Goal: Information Seeking & Learning: Learn about a topic

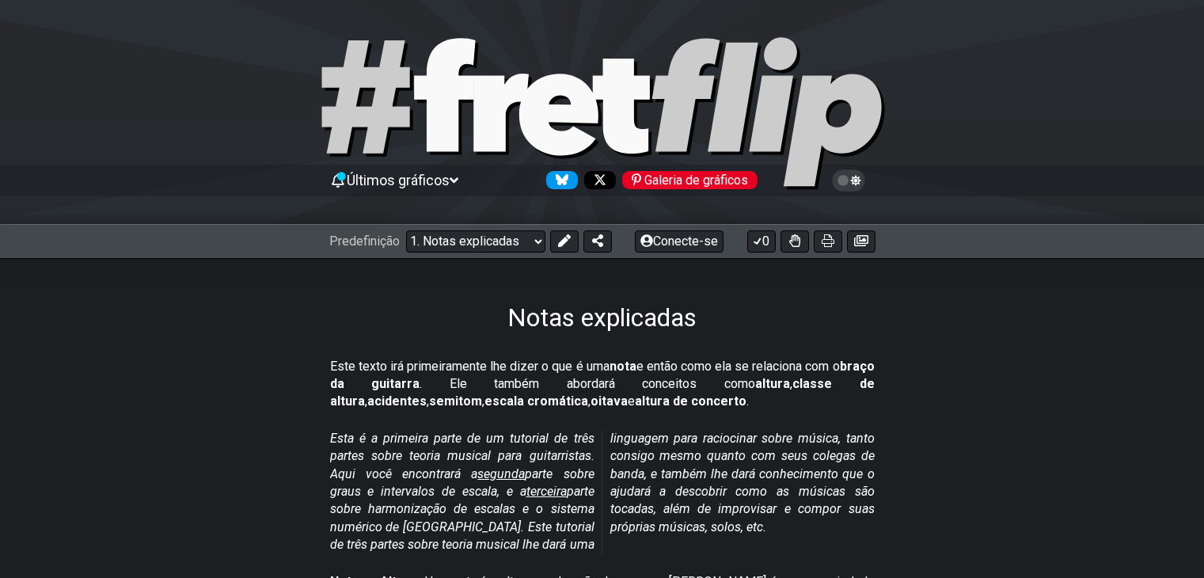
select select "/musical-notes-explained"
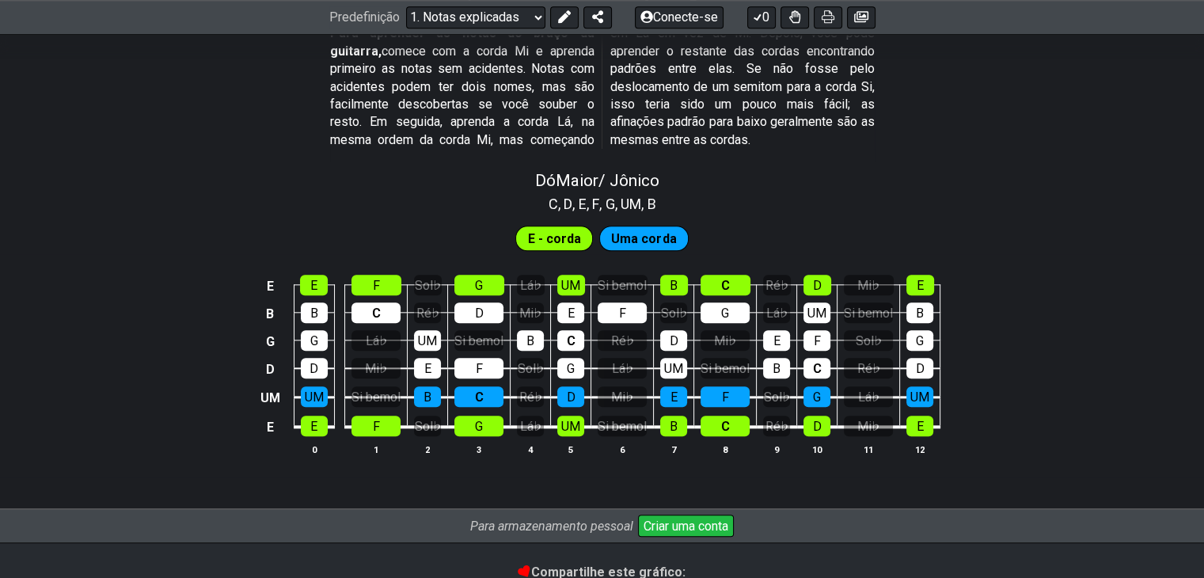
scroll to position [1663, 0]
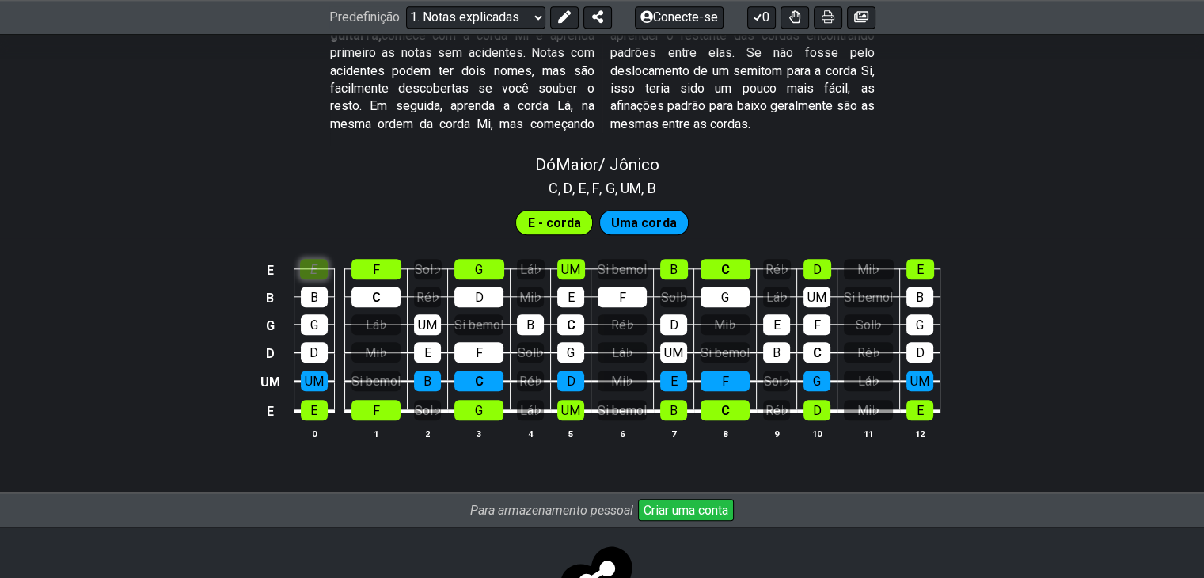
click at [323, 280] on div "E" at bounding box center [314, 269] width 28 height 21
click at [395, 272] on div "F" at bounding box center [377, 269] width 50 height 21
click at [375, 299] on font "C" at bounding box center [376, 297] width 9 height 15
click at [323, 299] on div "B" at bounding box center [314, 297] width 27 height 21
click at [320, 321] on div "G" at bounding box center [314, 324] width 27 height 21
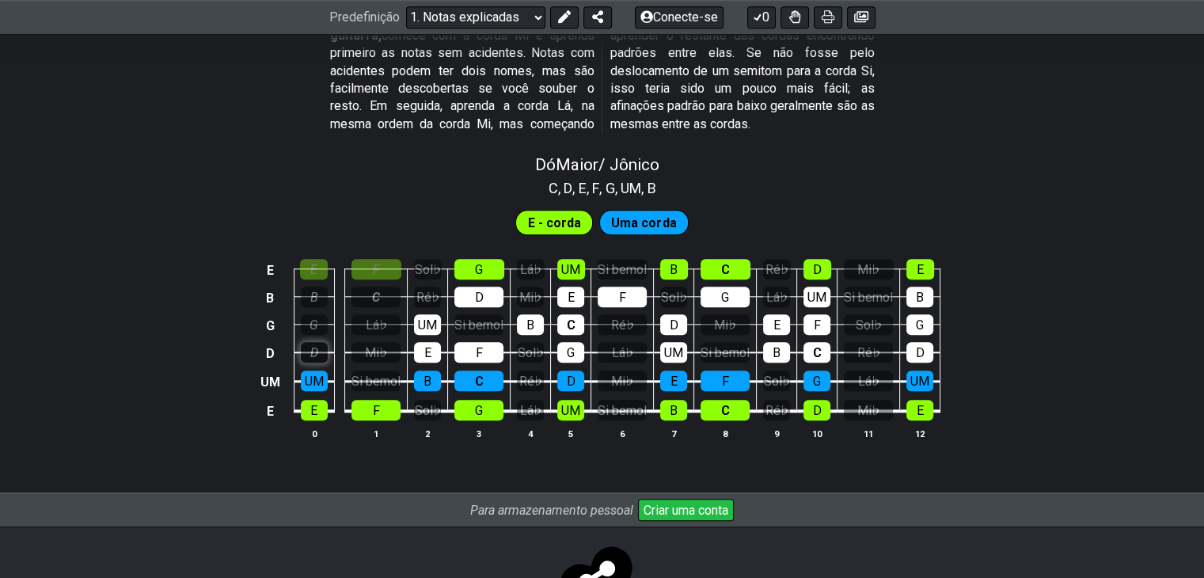
click at [314, 363] on div "D" at bounding box center [314, 352] width 27 height 21
click at [317, 378] on div "UM" at bounding box center [314, 381] width 27 height 21
click at [318, 381] on font "UM" at bounding box center [314, 381] width 19 height 15
click at [323, 343] on td "D" at bounding box center [314, 338] width 40 height 29
click at [326, 352] on div "D" at bounding box center [314, 352] width 27 height 21
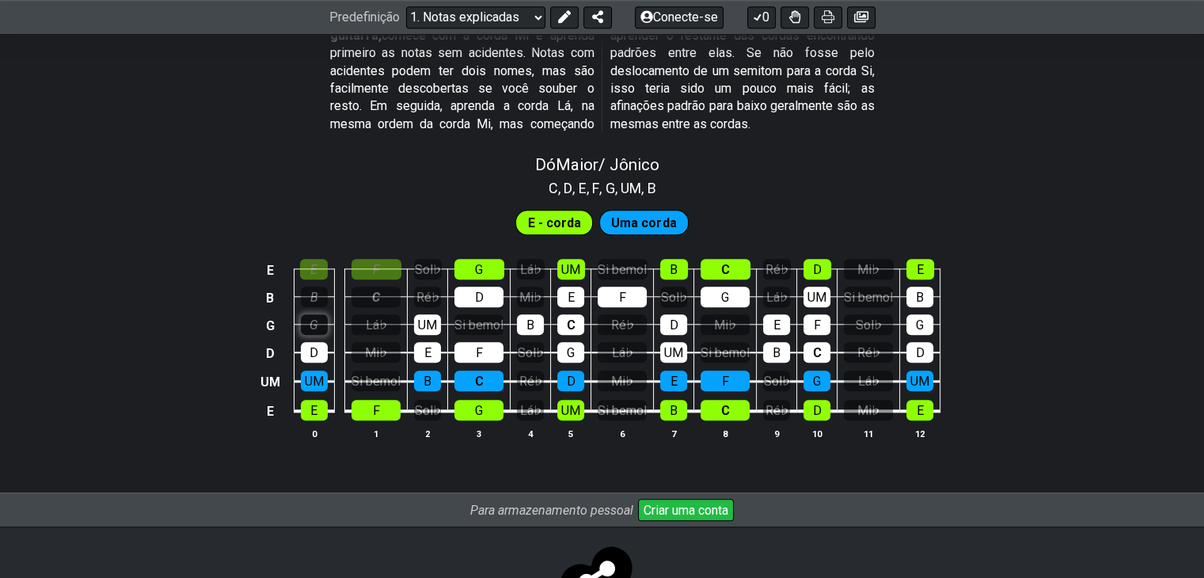
click at [323, 321] on div "G" at bounding box center [314, 324] width 27 height 21
click at [322, 299] on div "B" at bounding box center [314, 297] width 27 height 21
click at [323, 279] on div "E" at bounding box center [314, 269] width 28 height 21
click at [377, 272] on font "F" at bounding box center [376, 269] width 7 height 15
click at [380, 305] on font "C" at bounding box center [376, 297] width 8 height 15
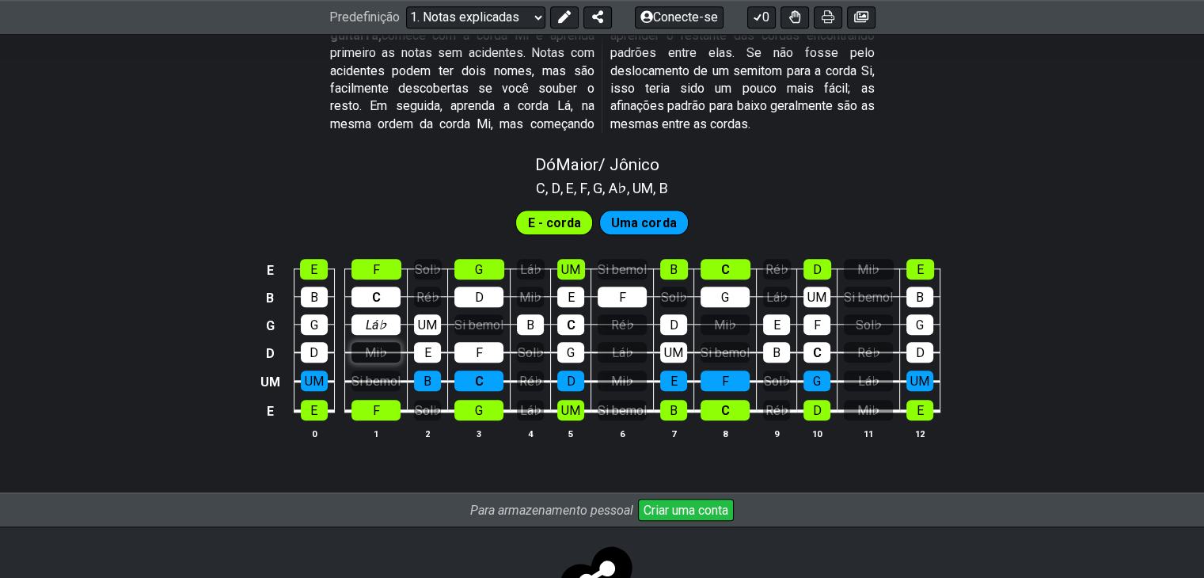
drag, startPoint x: 379, startPoint y: 333, endPoint x: 377, endPoint y: 360, distance: 27.0
click at [379, 333] on font "Lá♭" at bounding box center [376, 325] width 21 height 15
click at [377, 360] on font "Mi♭" at bounding box center [376, 352] width 22 height 15
click at [375, 375] on div "Si bemol" at bounding box center [376, 381] width 49 height 21
click at [441, 365] on td "B" at bounding box center [427, 366] width 40 height 29
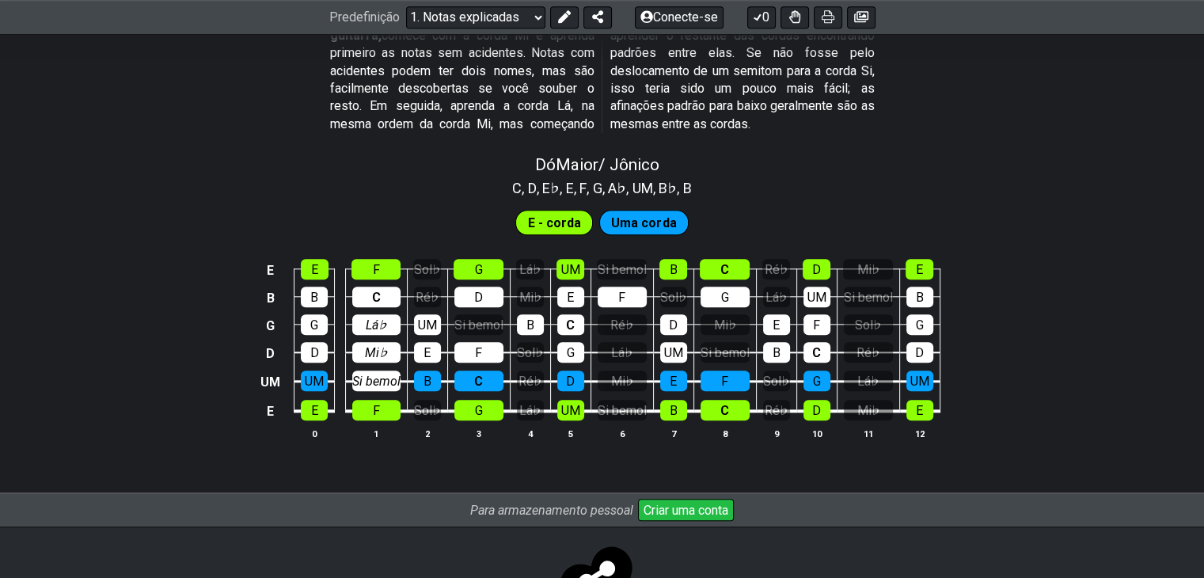
click at [431, 375] on td "B" at bounding box center [427, 366] width 40 height 29
click at [431, 381] on font "B" at bounding box center [428, 381] width 8 height 15
click at [431, 383] on font "B" at bounding box center [428, 381] width 8 height 15
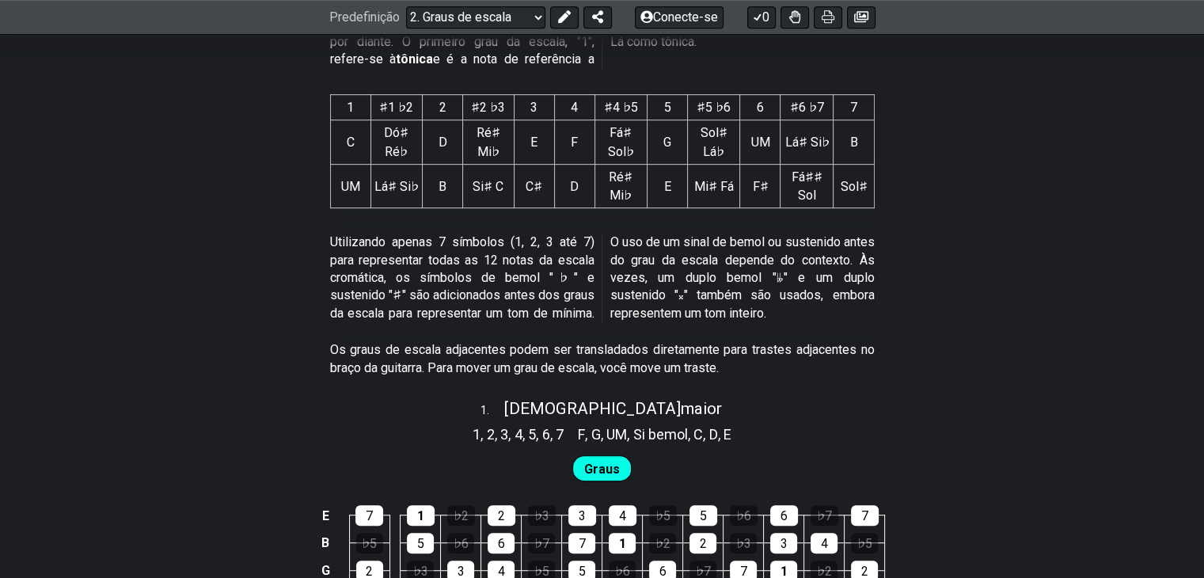
scroll to position [950, 0]
